Goal: Register for event/course

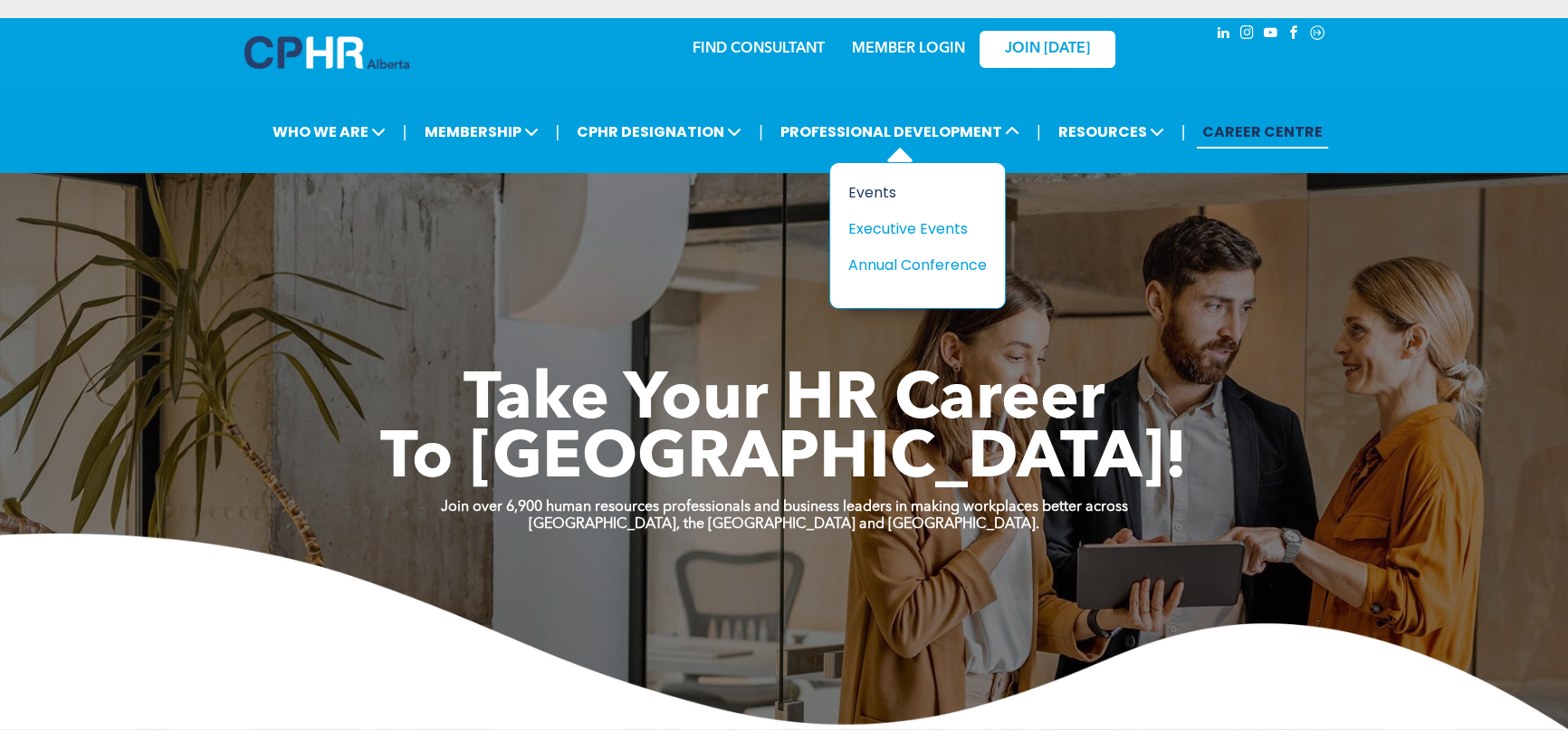
click at [879, 191] on div "Events" at bounding box center [910, 192] width 125 height 23
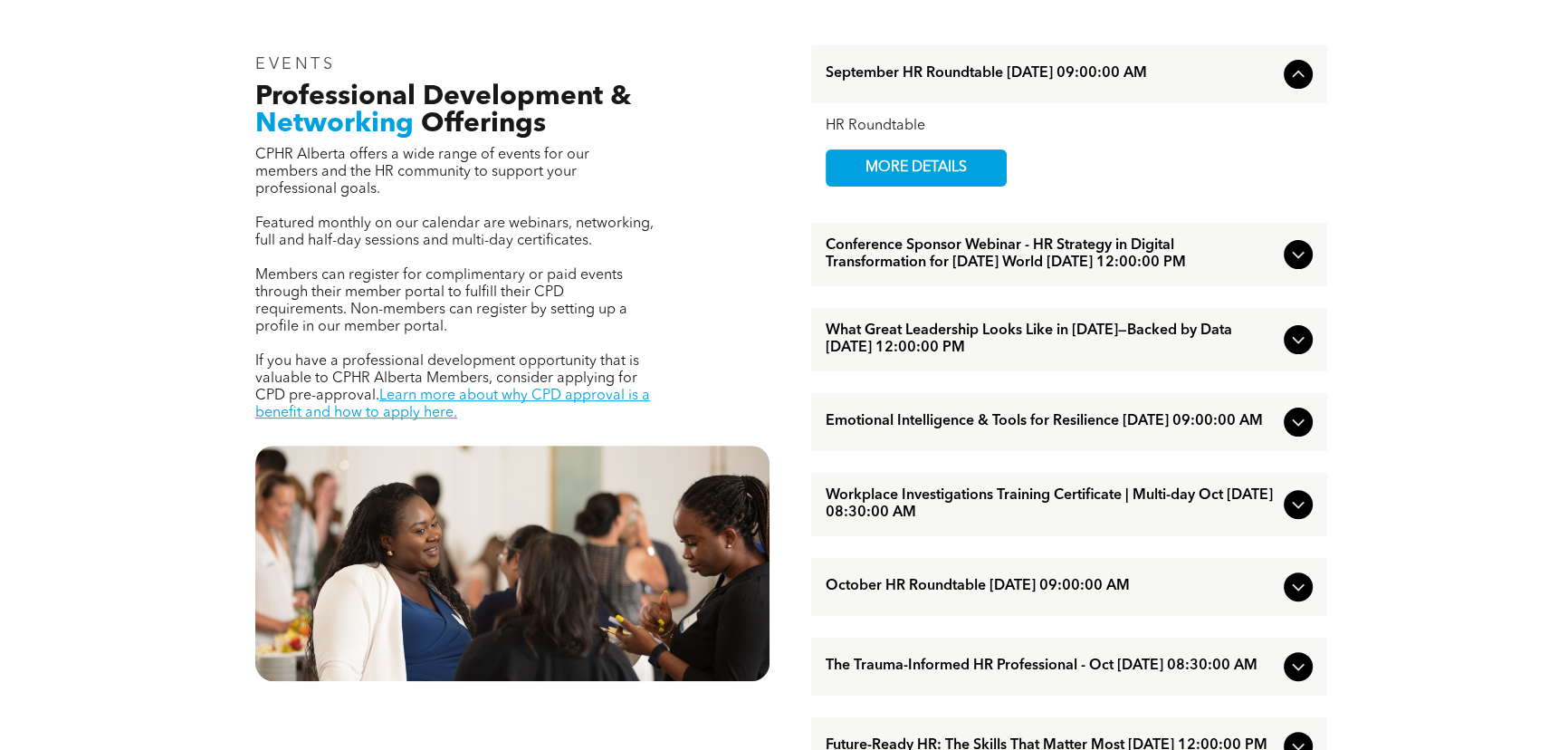
scroll to position [659, 0]
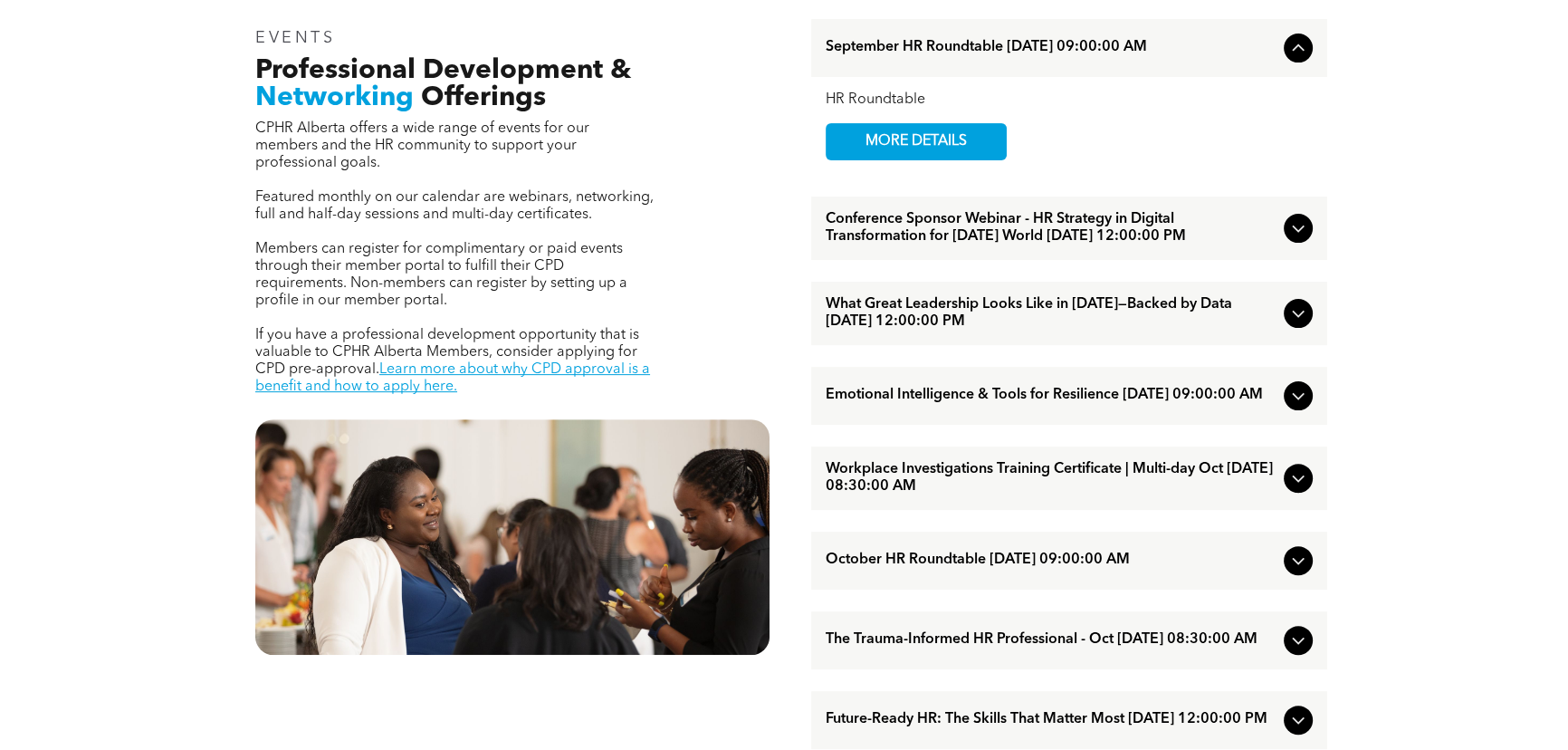
click at [1295, 234] on icon at bounding box center [1299, 229] width 22 height 22
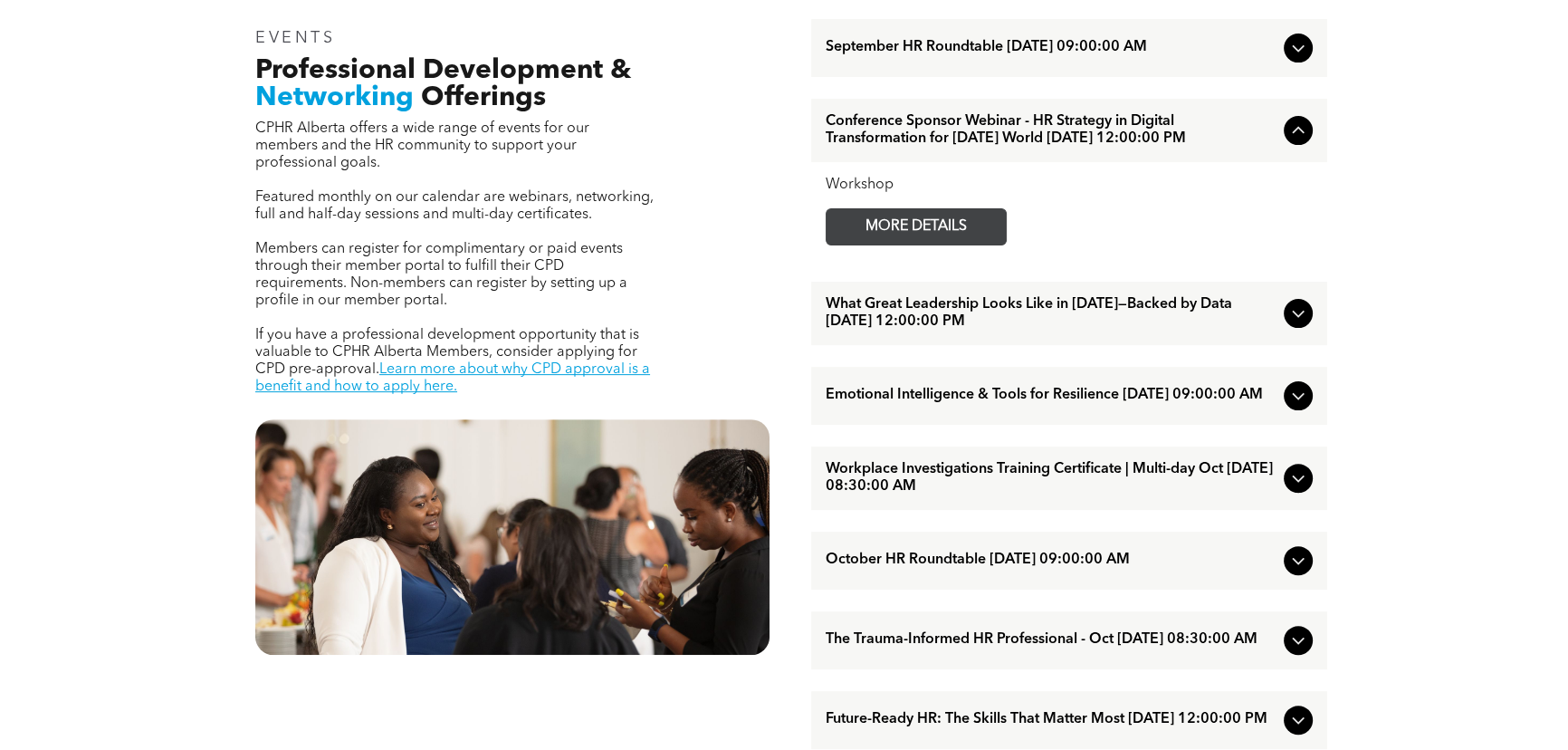
click at [956, 242] on span "MORE DETAILS" at bounding box center [916, 227] width 143 height 35
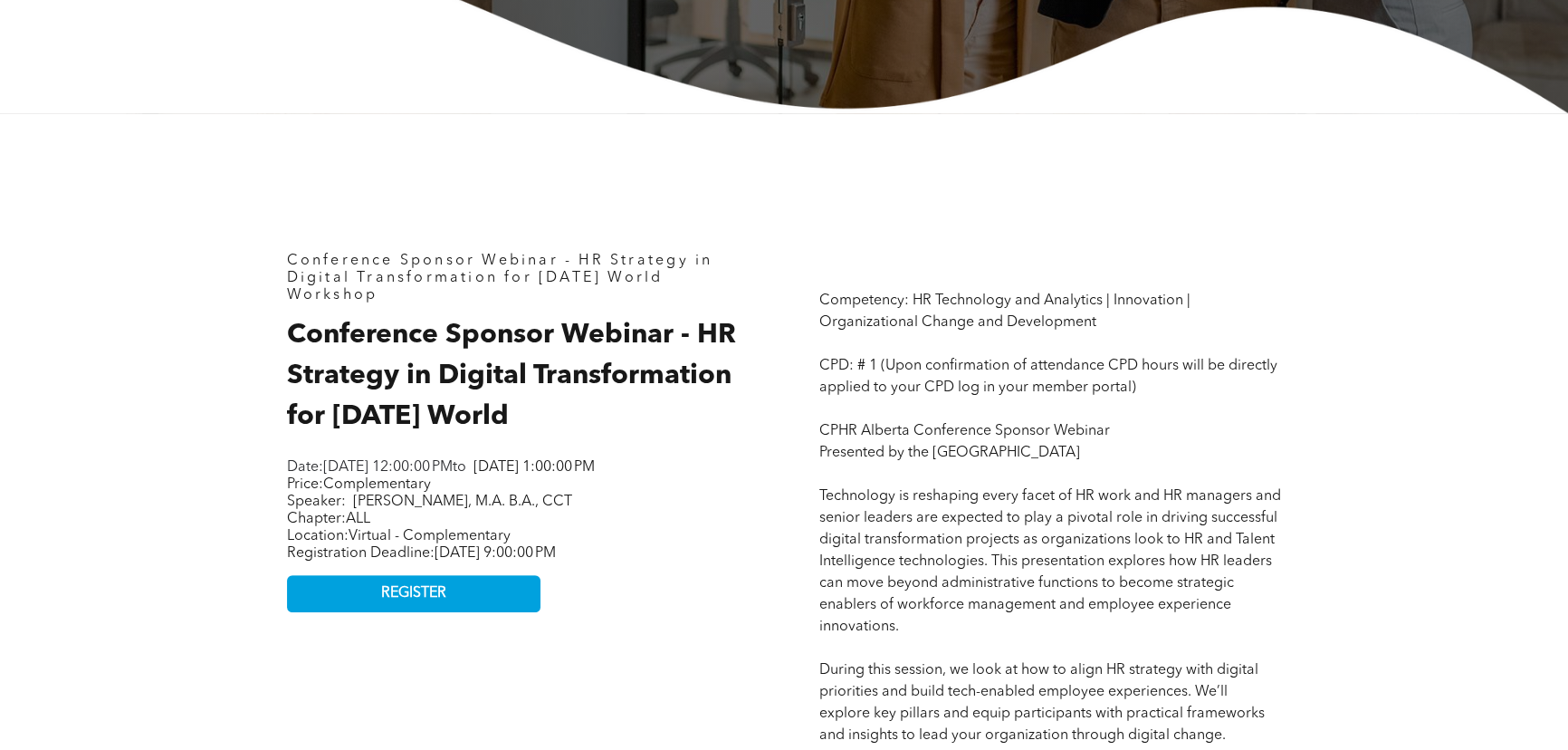
scroll to position [659, 0]
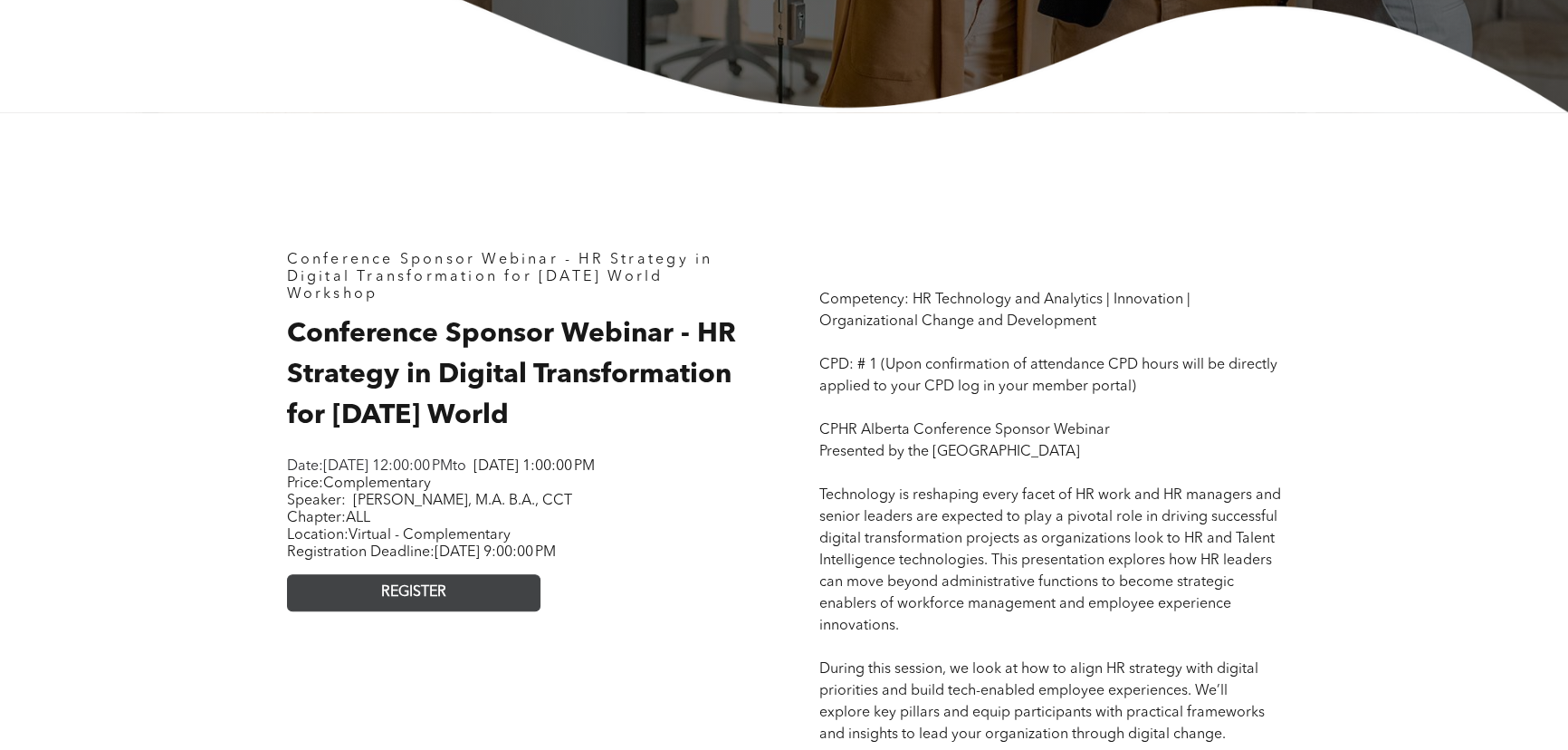
click at [427, 601] on span "REGISTER" at bounding box center [413, 592] width 65 height 18
